Goal: Information Seeking & Learning: Check status

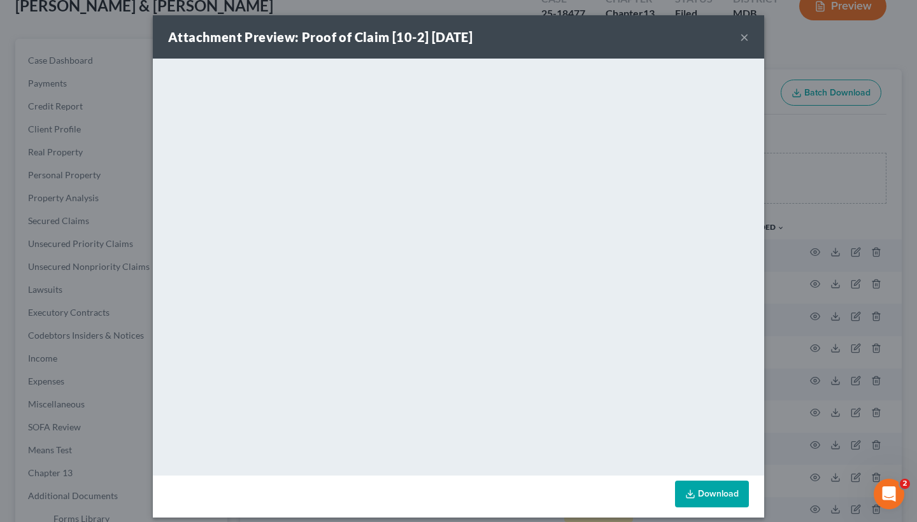
scroll to position [106, 0]
click at [743, 36] on button "×" at bounding box center [744, 36] width 9 height 15
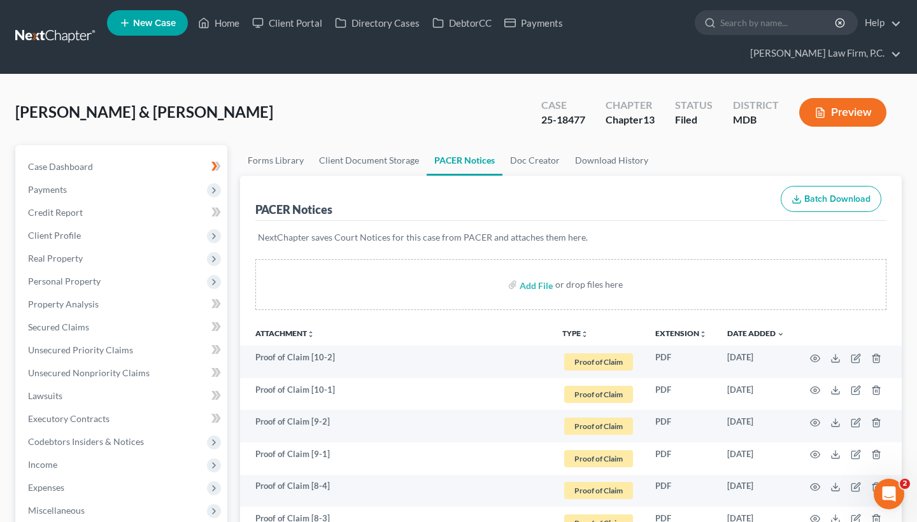
scroll to position [0, 0]
click at [223, 21] on link "Home" at bounding box center [219, 22] width 54 height 23
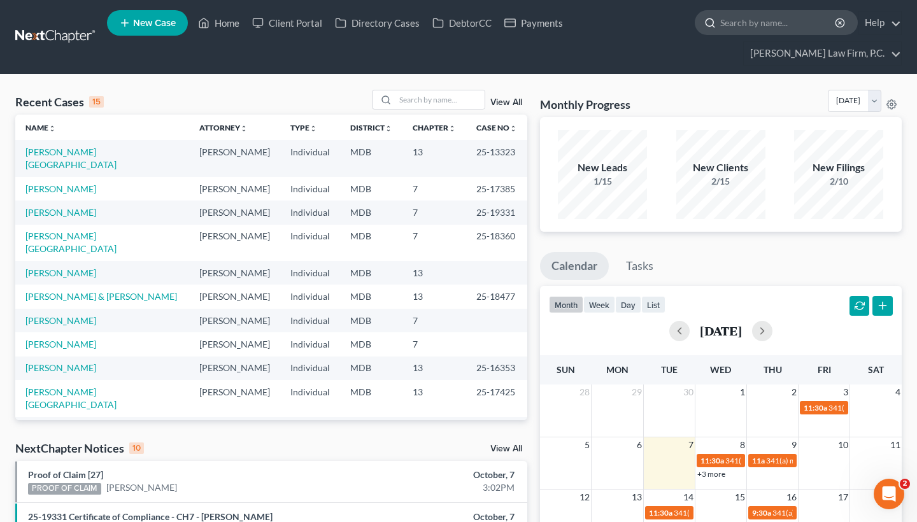
click at [753, 29] on input "search" at bounding box center [778, 23] width 116 height 24
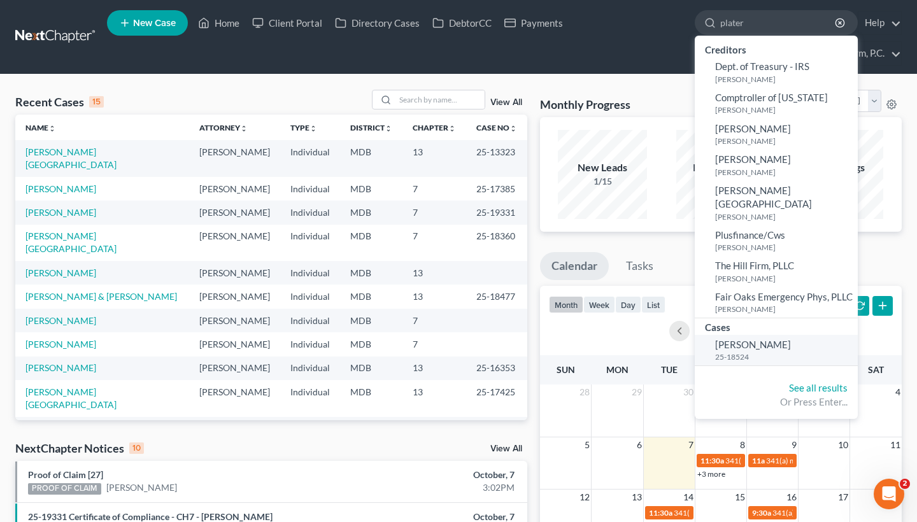
type input "plater"
click at [763, 339] on span "[PERSON_NAME]" at bounding box center [753, 344] width 76 height 11
select select "10"
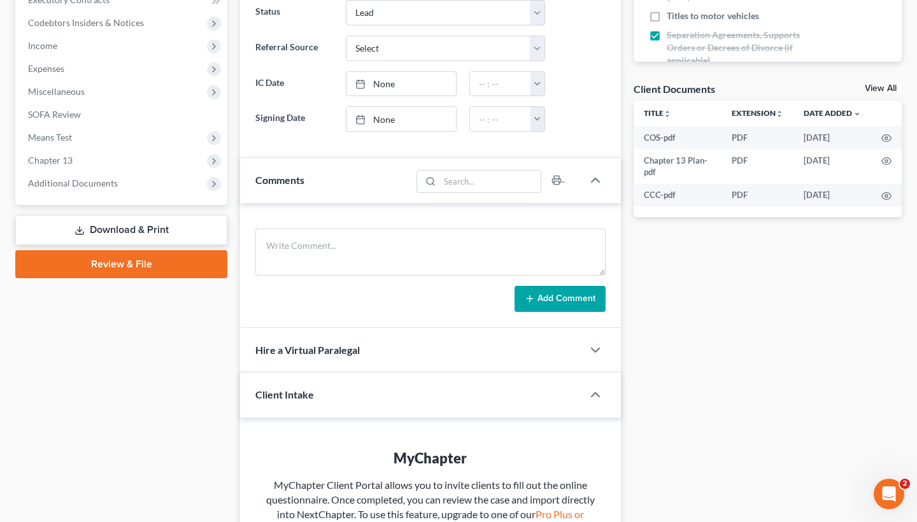
scroll to position [423, 0]
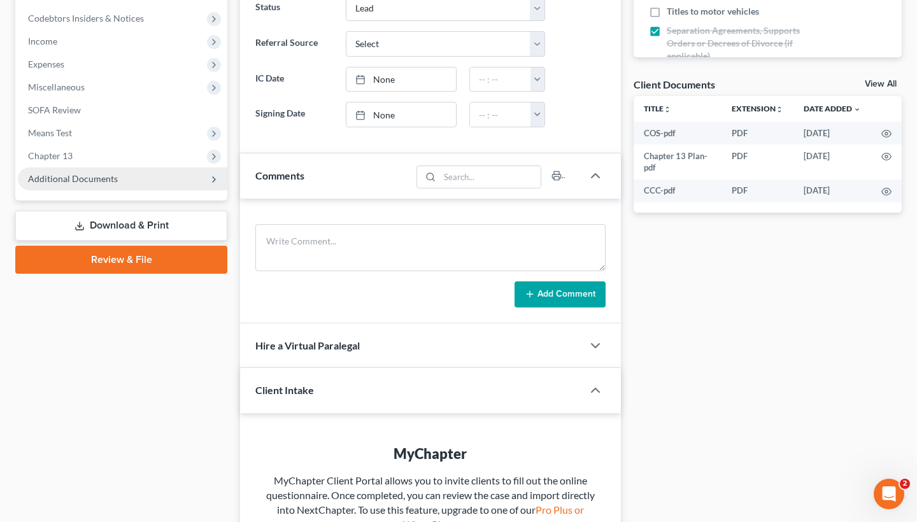
click at [133, 182] on span "Additional Documents" at bounding box center [122, 178] width 209 height 23
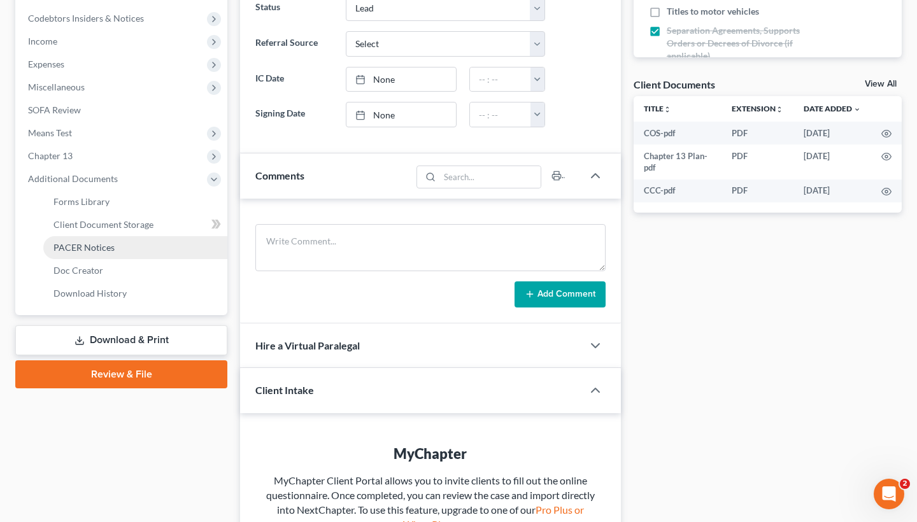
click at [115, 251] on link "PACER Notices" at bounding box center [135, 247] width 184 height 23
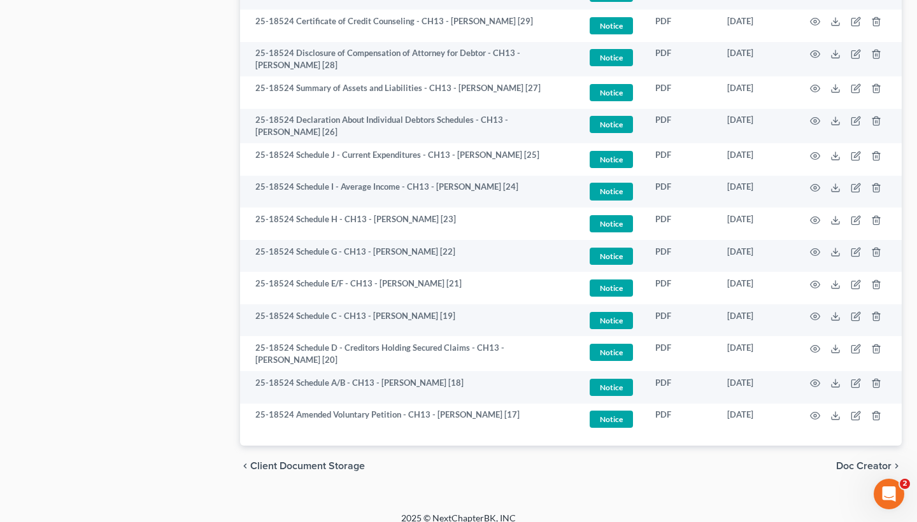
scroll to position [1241, 0]
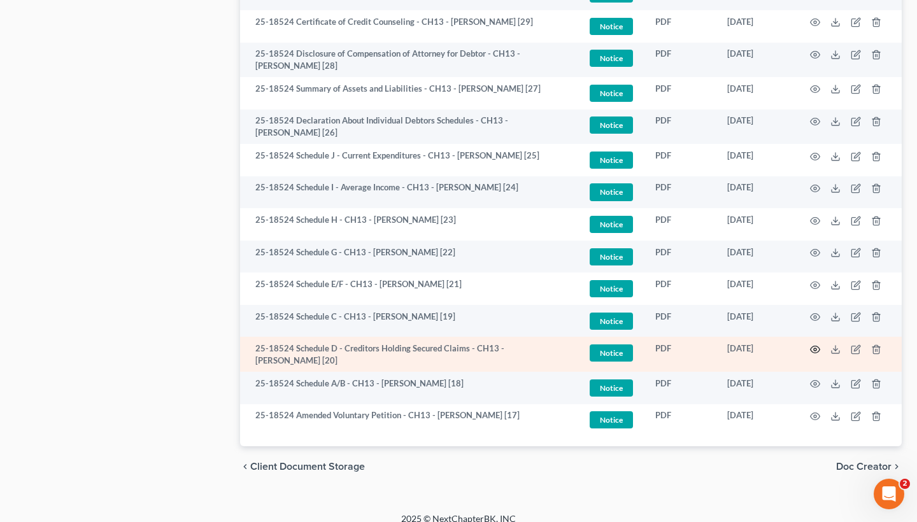
click at [814, 344] on icon "button" at bounding box center [815, 349] width 10 height 10
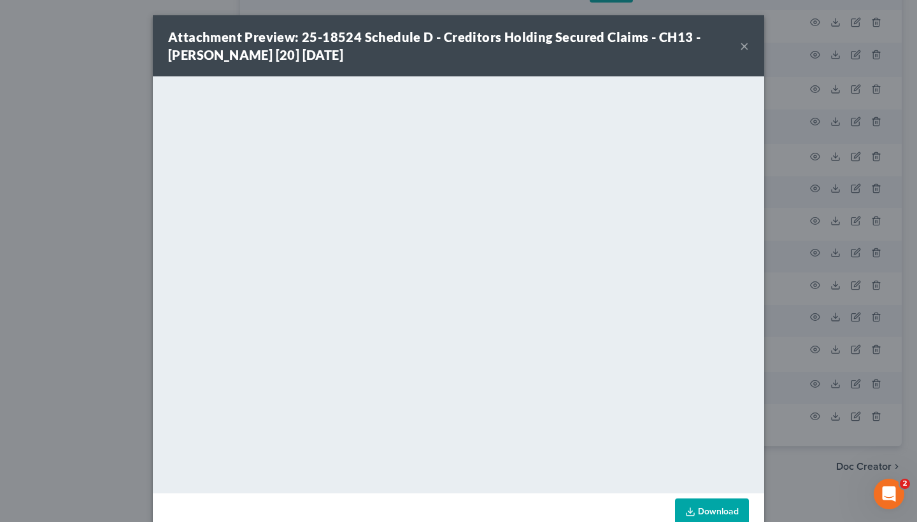
click at [745, 50] on button "×" at bounding box center [744, 45] width 9 height 15
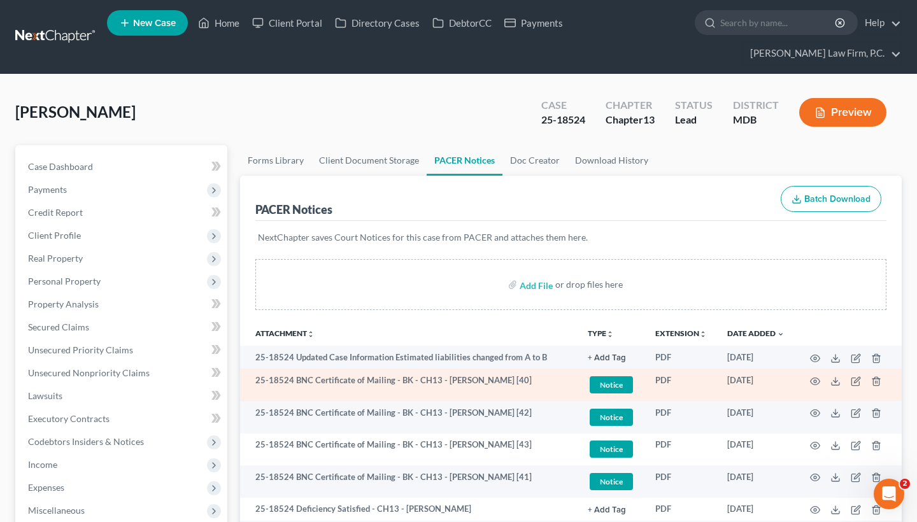
scroll to position [0, 0]
